Goal: Task Accomplishment & Management: Manage account settings

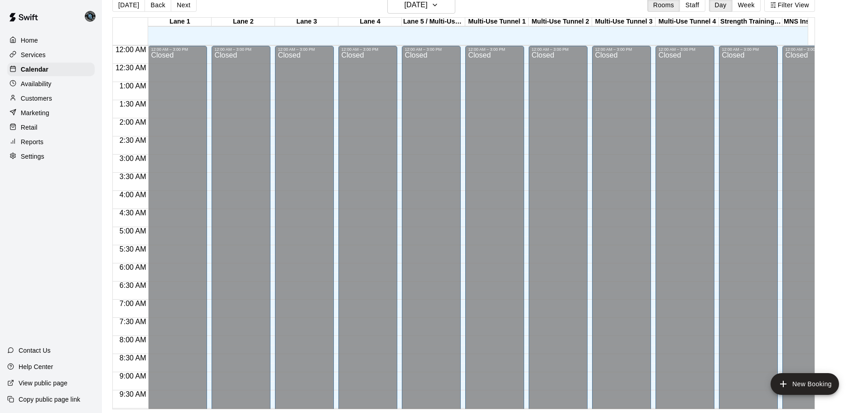
scroll to position [480, 0]
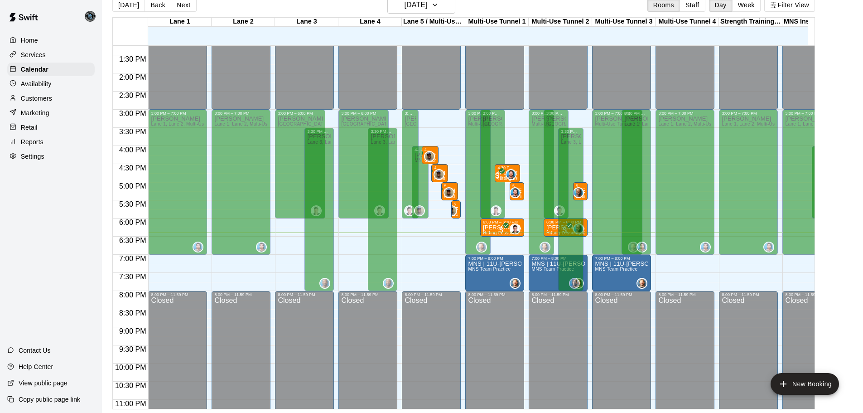
click at [28, 161] on p "Settings" at bounding box center [33, 156] width 24 height 9
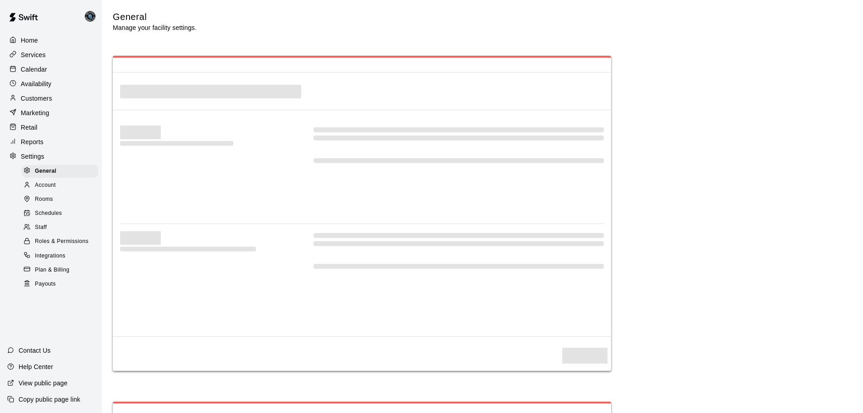
select select "**"
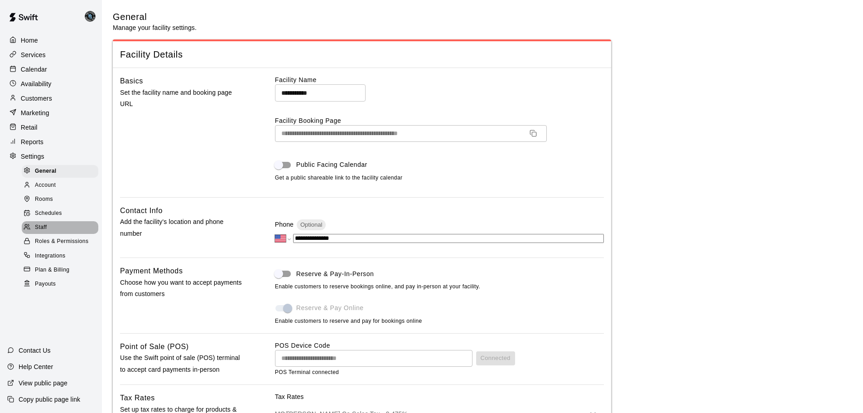
scroll to position [2039, 0]
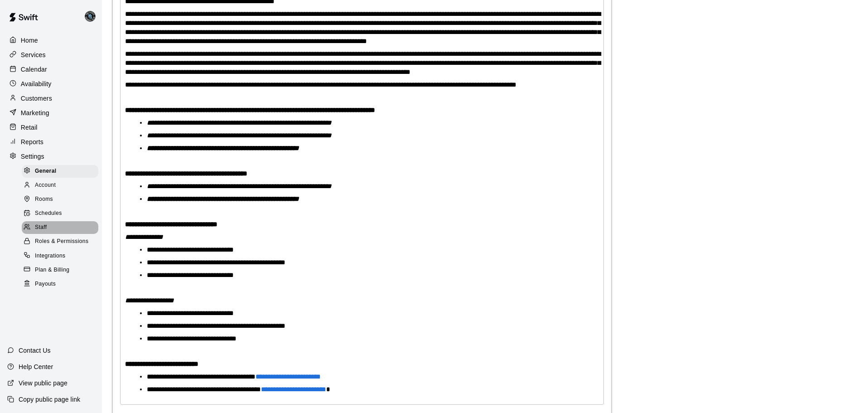
click at [40, 232] on span "Staff" at bounding box center [41, 227] width 12 height 9
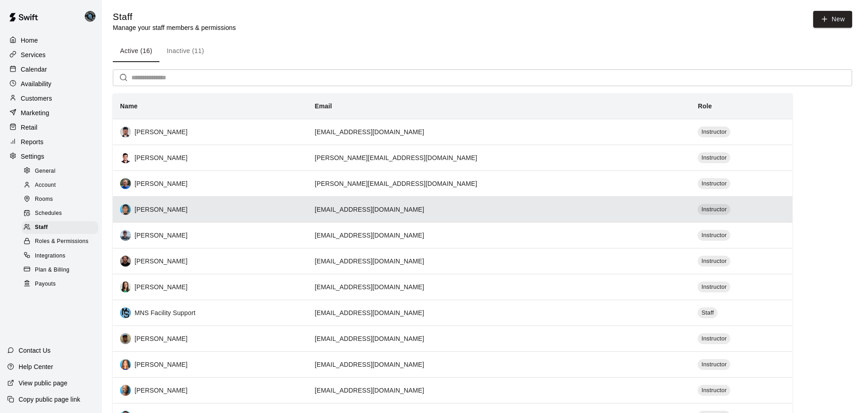
click at [194, 204] on th "[PERSON_NAME]" at bounding box center [210, 209] width 195 height 26
select select "**"
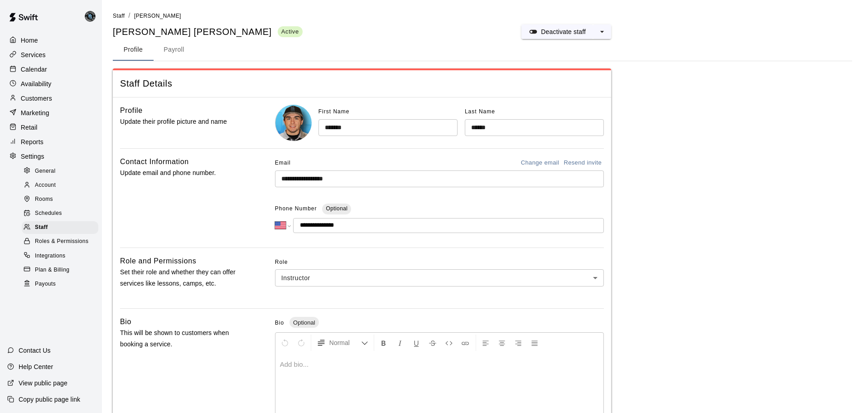
click at [34, 71] on p "Calendar" at bounding box center [34, 69] width 26 height 9
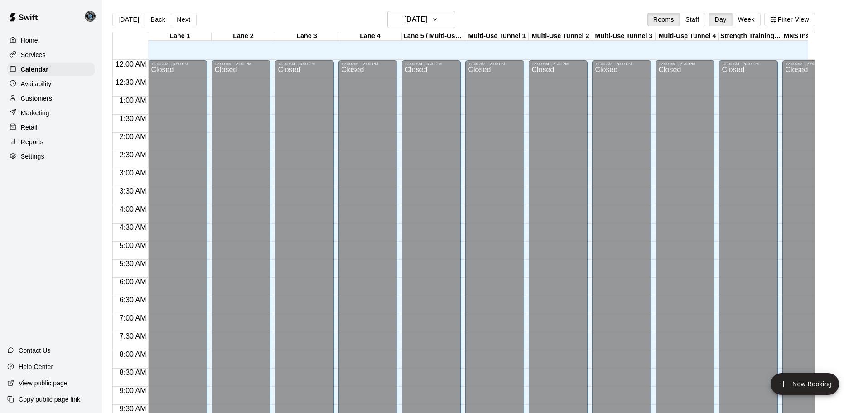
scroll to position [480, 0]
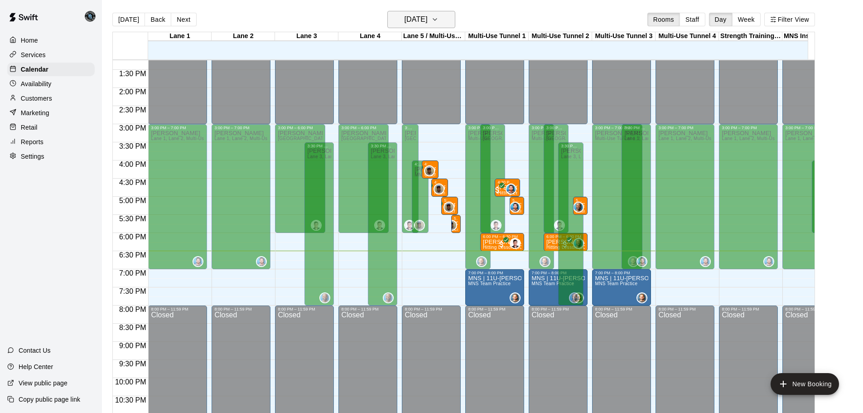
click at [410, 14] on h6 "[DATE]" at bounding box center [416, 19] width 23 height 13
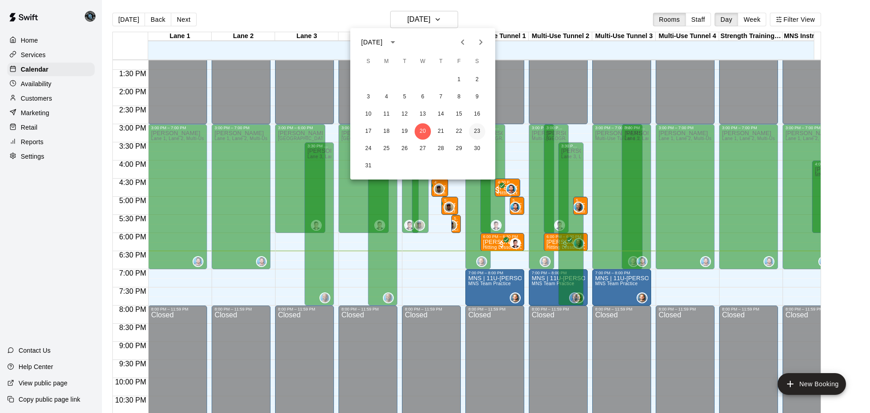
click at [475, 132] on button "23" at bounding box center [477, 131] width 16 height 16
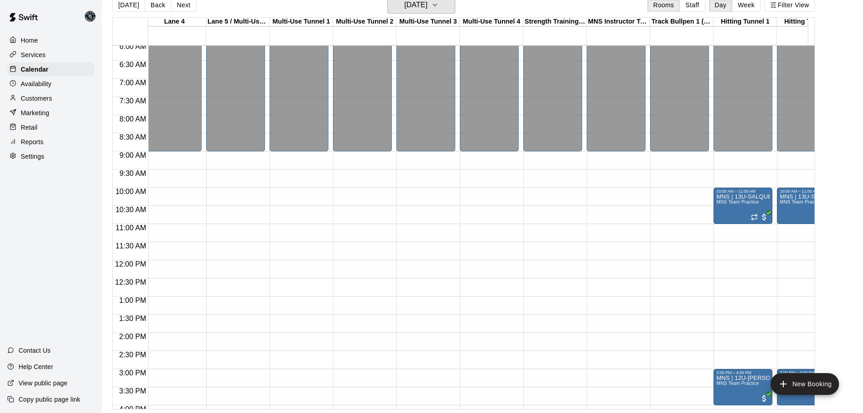
scroll to position [0, 0]
